Goal: Information Seeking & Learning: Find specific page/section

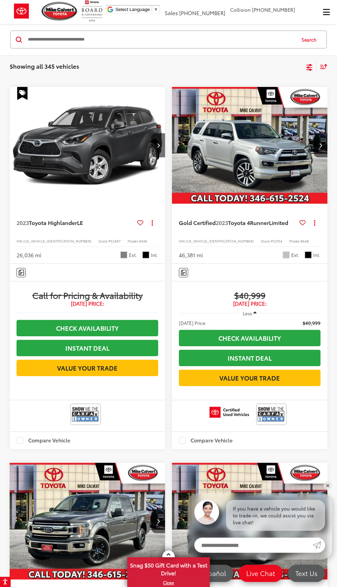
click at [191, 41] on input "Search by Make, Model, or Keyword" at bounding box center [161, 39] width 268 height 16
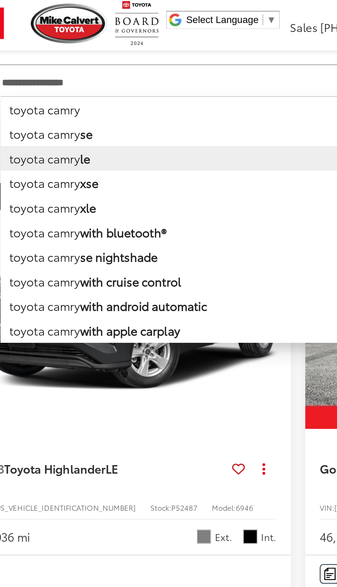
click at [63, 75] on li "toyota camry le" at bounding box center [161, 75] width 268 height 12
type input "**********"
